Goal: Check status: Check status

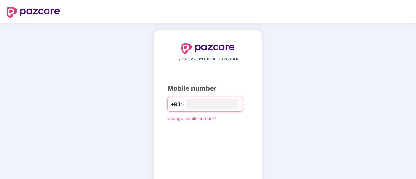
type input "**********"
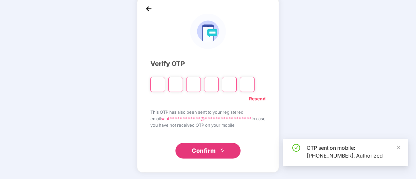
scroll to position [33, 0]
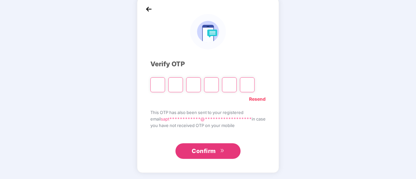
type input "*"
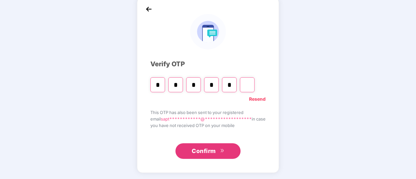
type input "*"
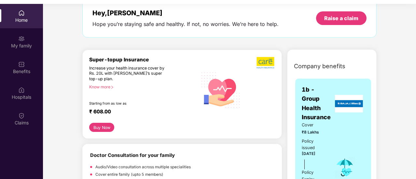
scroll to position [44, 0]
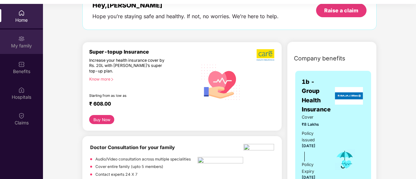
click at [26, 35] on div "My family" at bounding box center [21, 42] width 43 height 24
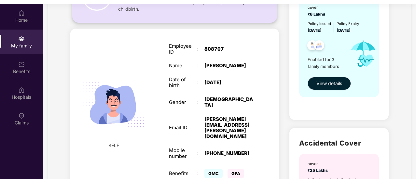
scroll to position [78, 0]
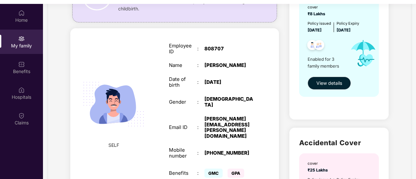
click at [334, 75] on div "cover ₹8 Lakhs Policy issued [DATE] Policy Expiry [DATE] Enabled for 3 family m…" at bounding box center [338, 47] width 79 height 100
click at [329, 82] on span "View details" at bounding box center [329, 83] width 26 height 7
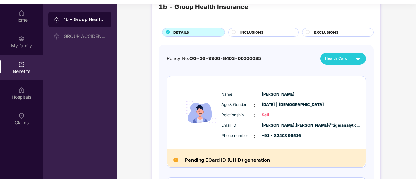
scroll to position [25, 0]
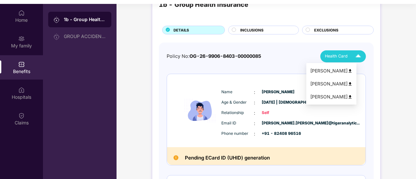
click at [336, 57] on span "Health Card" at bounding box center [336, 56] width 23 height 7
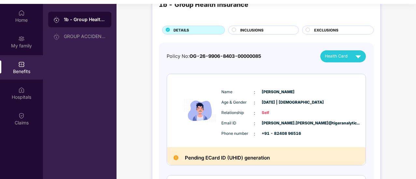
click at [257, 147] on div "Pending ECard ID (UHID) generation" at bounding box center [266, 156] width 199 height 18
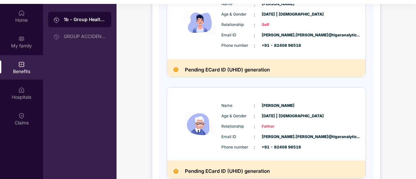
scroll to position [114, 0]
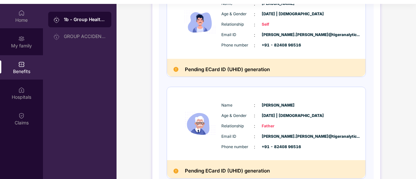
click at [27, 19] on div "Home" at bounding box center [21, 20] width 43 height 7
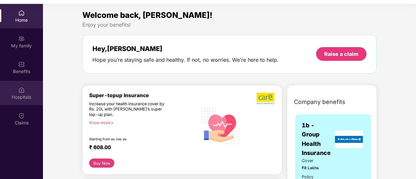
click at [25, 88] on div "Hospitals" at bounding box center [21, 93] width 43 height 24
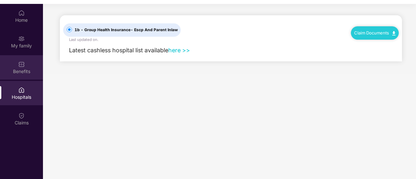
click at [20, 64] on img at bounding box center [21, 64] width 7 height 7
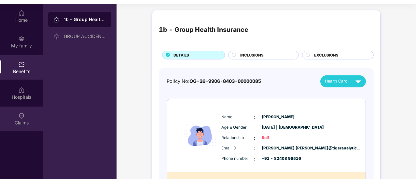
click at [17, 115] on div "Claims" at bounding box center [21, 119] width 43 height 24
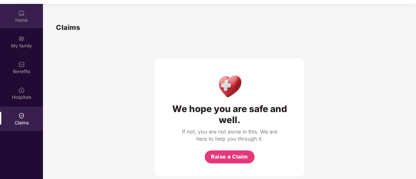
click at [22, 25] on div "Home" at bounding box center [21, 16] width 43 height 24
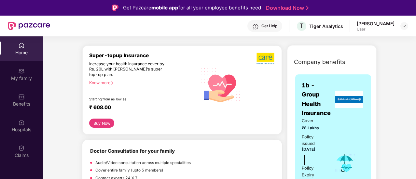
scroll to position [70, 0]
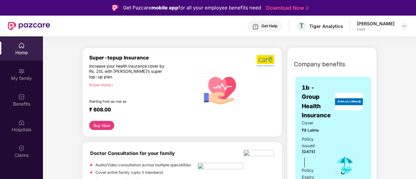
click at [110, 82] on div "Super-topup Insurance Increase your health insurance cover by Rs. 20L with [PER…" at bounding box center [143, 88] width 108 height 67
click at [109, 83] on div "Know more" at bounding box center [141, 85] width 104 height 5
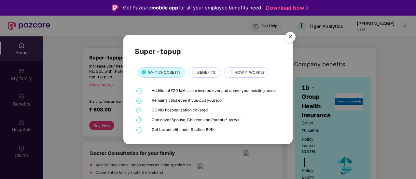
click at [192, 72] on circle at bounding box center [194, 72] width 4 height 4
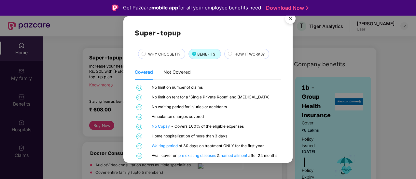
click at [232, 55] on div "HOW IT WORKS?" at bounding box center [248, 54] width 35 height 7
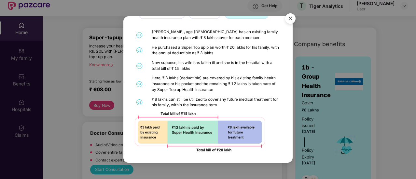
scroll to position [36, 0]
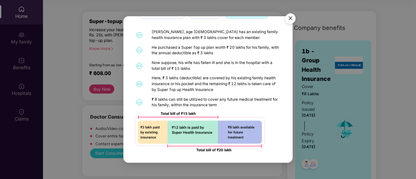
click at [291, 21] on img "Close" at bounding box center [290, 19] width 18 height 18
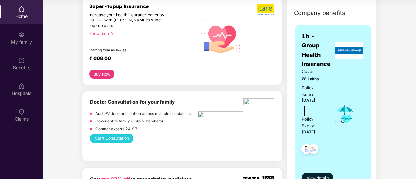
scroll to position [92, 0]
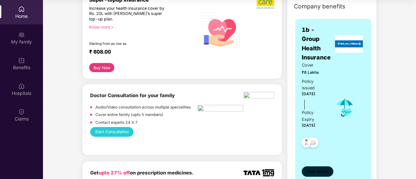
click at [310, 171] on span "View details" at bounding box center [318, 172] width 22 height 6
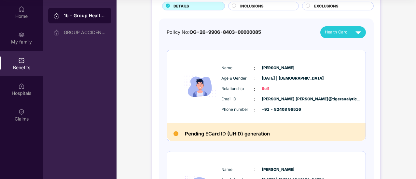
scroll to position [46, 0]
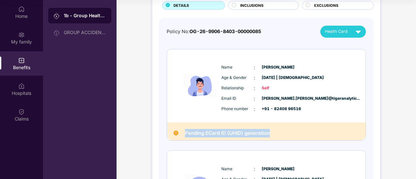
drag, startPoint x: 274, startPoint y: 131, endPoint x: 183, endPoint y: 131, distance: 91.1
click at [183, 131] on div "Pending ECard ID (UHID) generation" at bounding box center [266, 132] width 199 height 18
copy h2 "Pending ECard ID (UHID) generation"
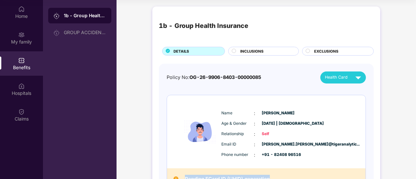
scroll to position [0, 0]
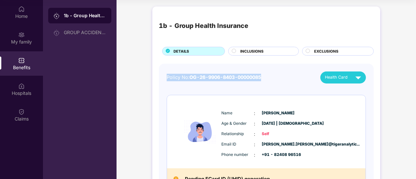
drag, startPoint x: 266, startPoint y: 76, endPoint x: 165, endPoint y: 78, distance: 100.9
copy div "Policy No: OG-26-9906-8403-00000085"
